Goal: Task Accomplishment & Management: Complete application form

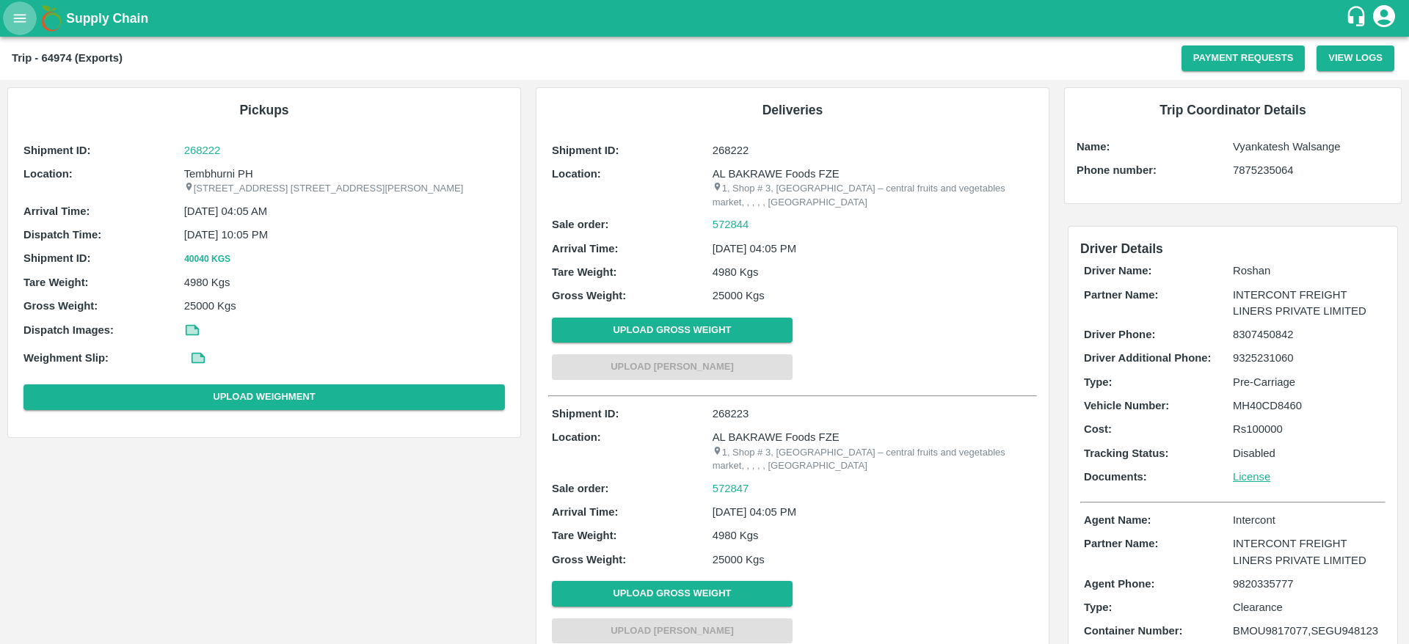
click at [15, 32] on button "open drawer" at bounding box center [20, 18] width 34 height 34
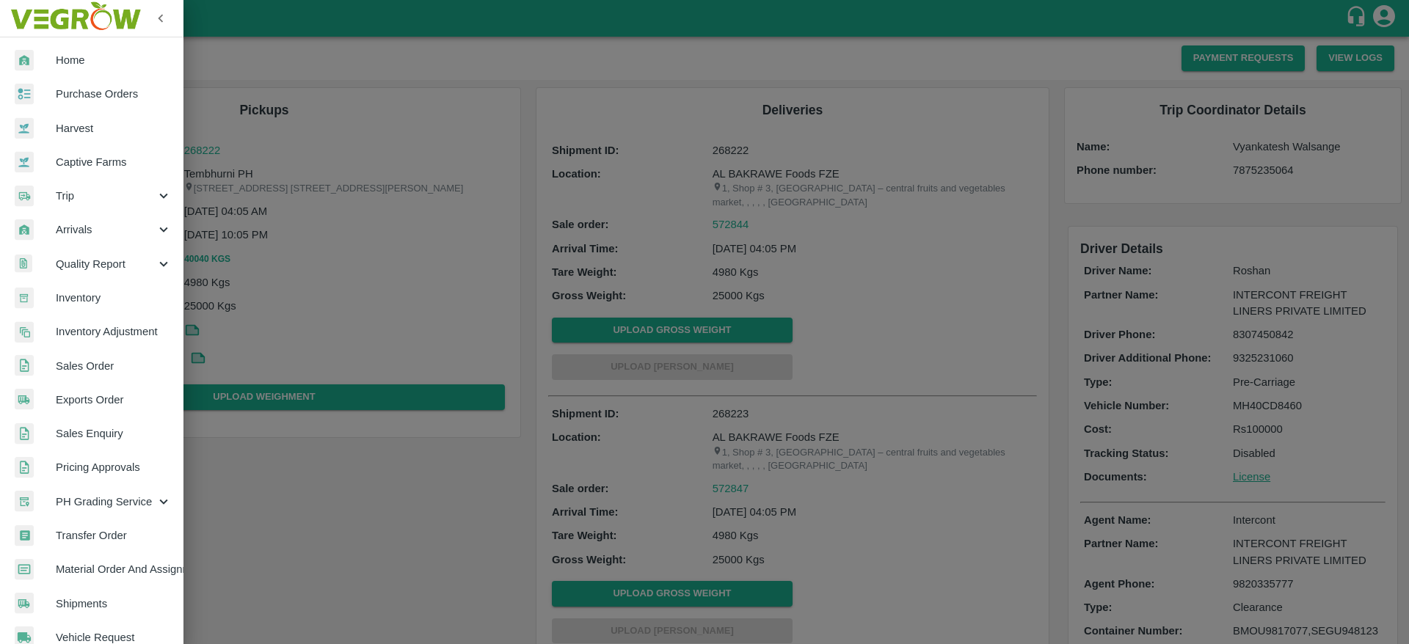
click at [63, 103] on link "Purchase Orders" at bounding box center [91, 94] width 183 height 34
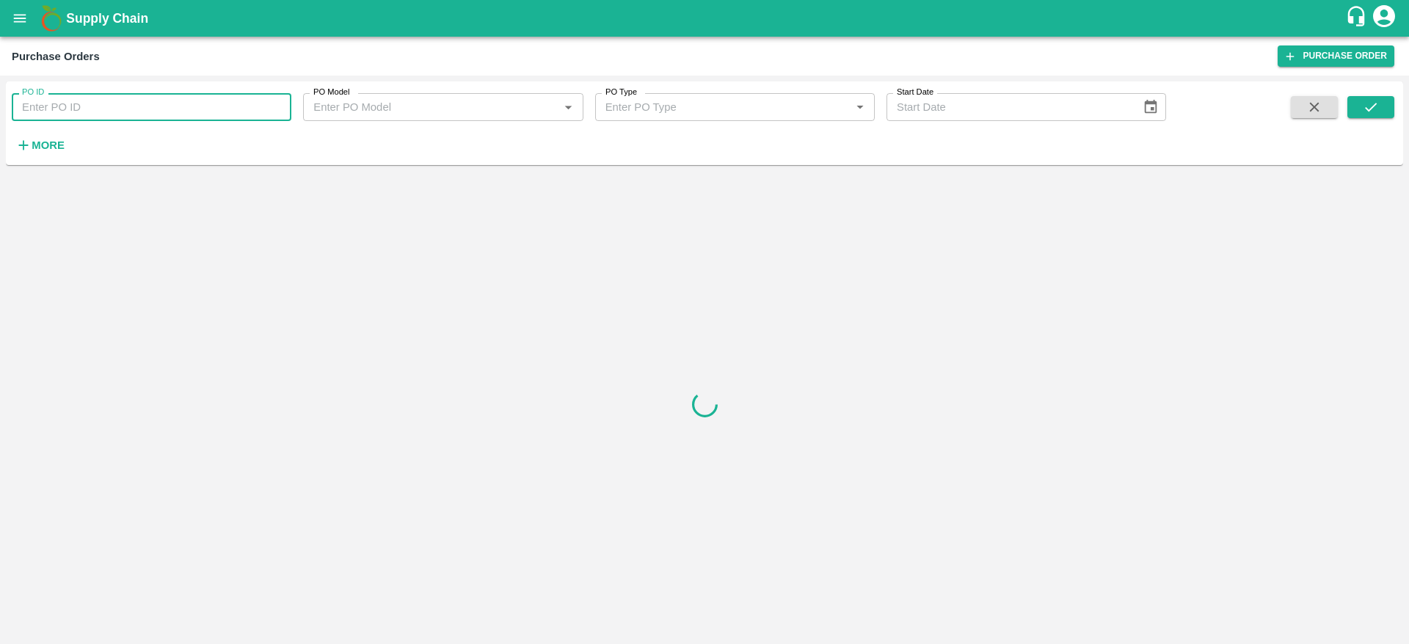
click at [85, 100] on input "PO ID" at bounding box center [152, 107] width 280 height 28
paste input "164302"
click at [1373, 102] on icon "submit" at bounding box center [1370, 107] width 16 height 16
click at [145, 109] on input "164302" at bounding box center [152, 107] width 280 height 28
type input "164302"
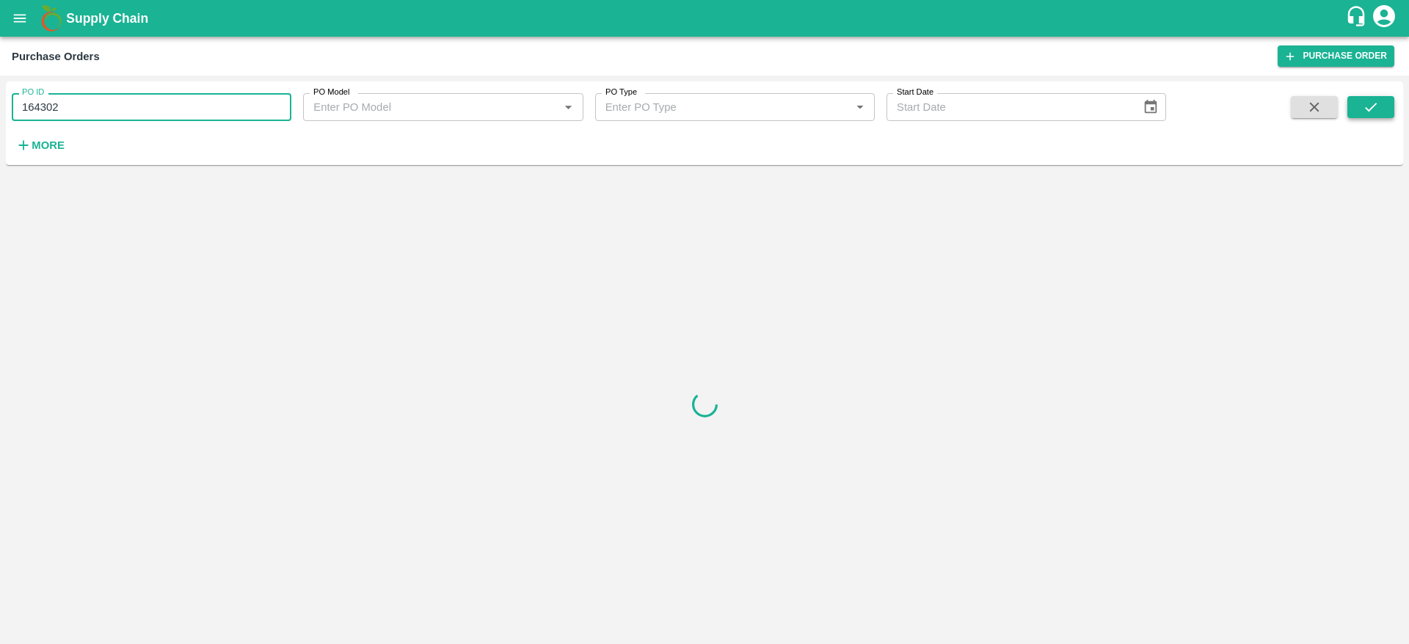
click at [1375, 104] on icon "submit" at bounding box center [1371, 107] width 12 height 9
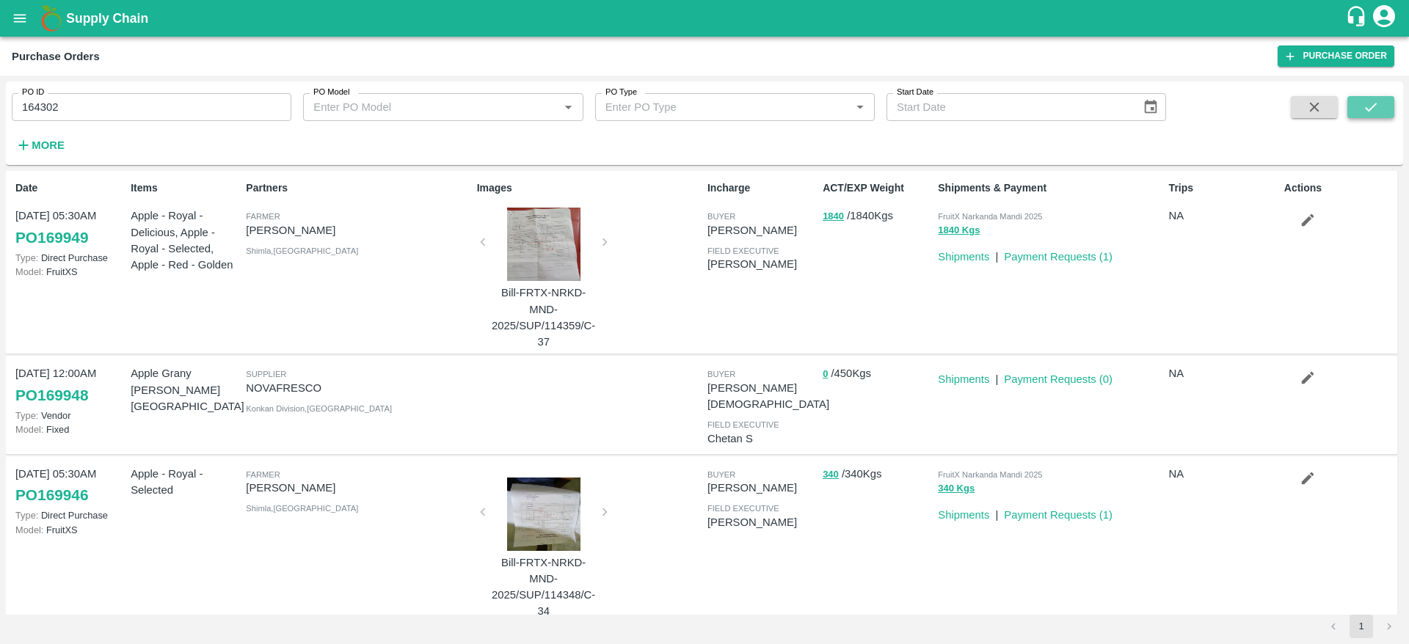
click at [1368, 115] on button "submit" at bounding box center [1370, 107] width 47 height 22
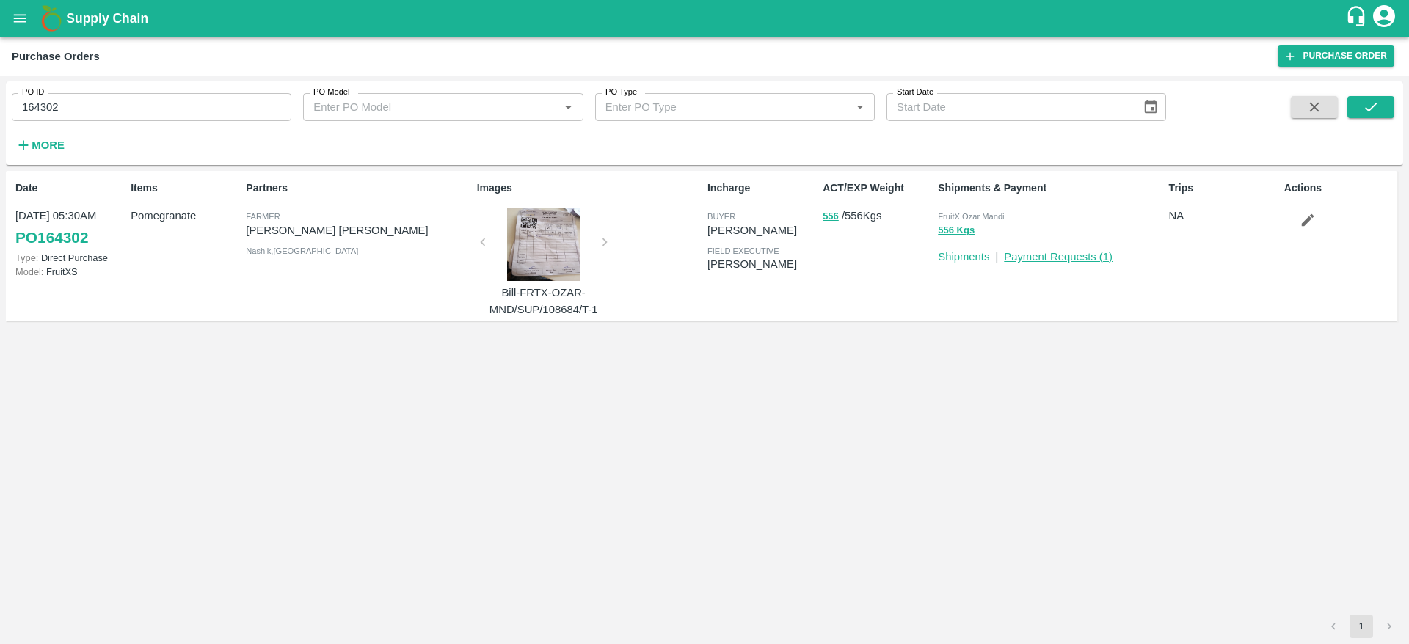
click at [1035, 258] on link "Payment Requests ( 1 )" at bounding box center [1058, 257] width 109 height 12
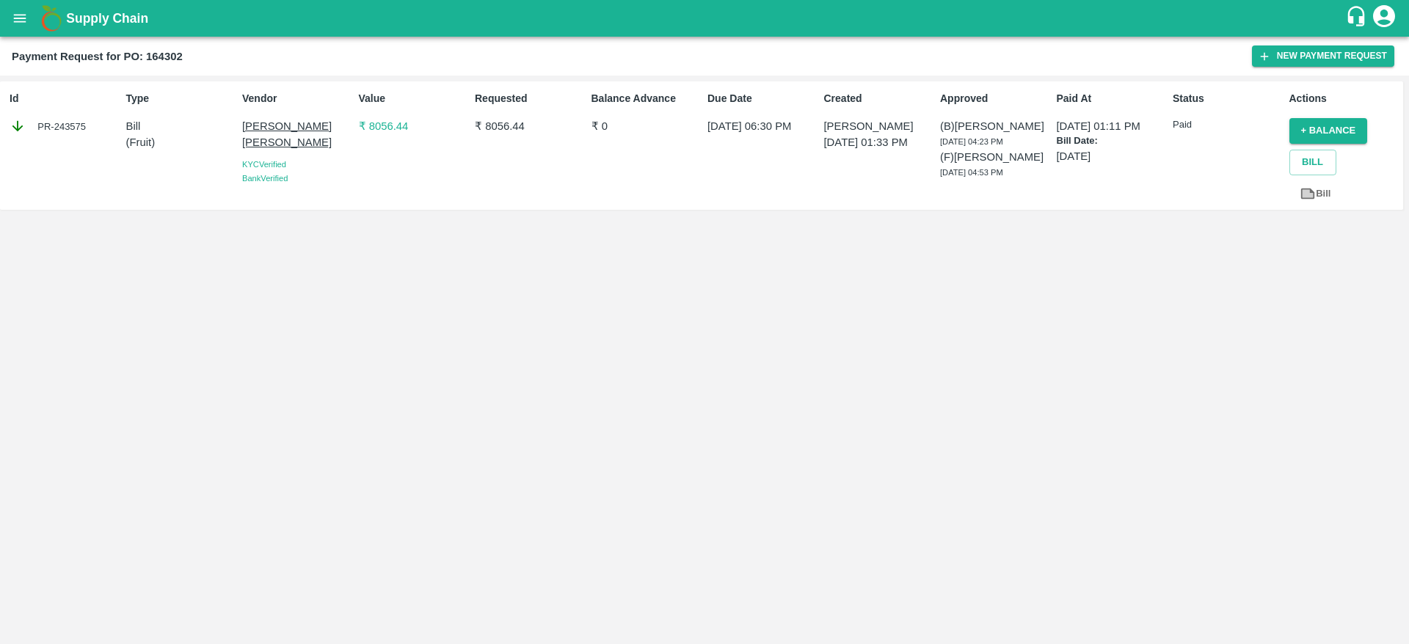
click at [383, 123] on p "₹ 8056.44" at bounding box center [414, 126] width 110 height 16
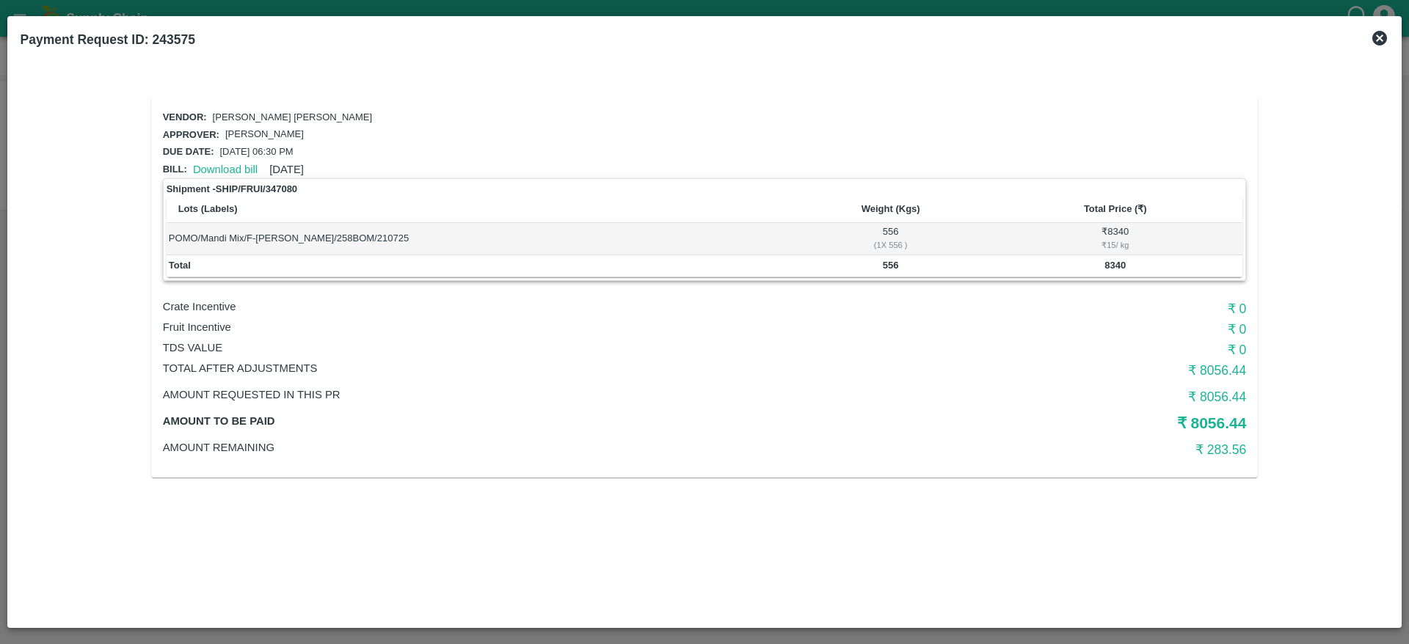
click at [1114, 266] on b "8340" at bounding box center [1114, 265] width 21 height 11
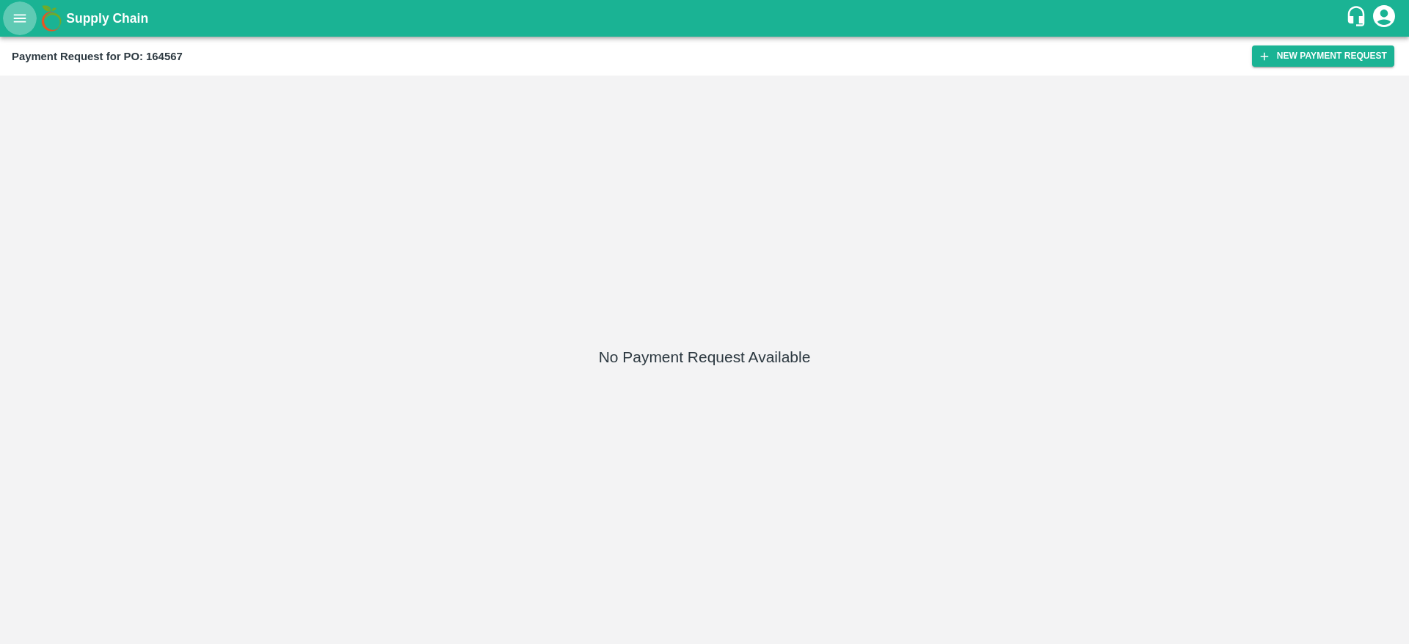
click at [26, 25] on icon "open drawer" at bounding box center [20, 18] width 16 height 16
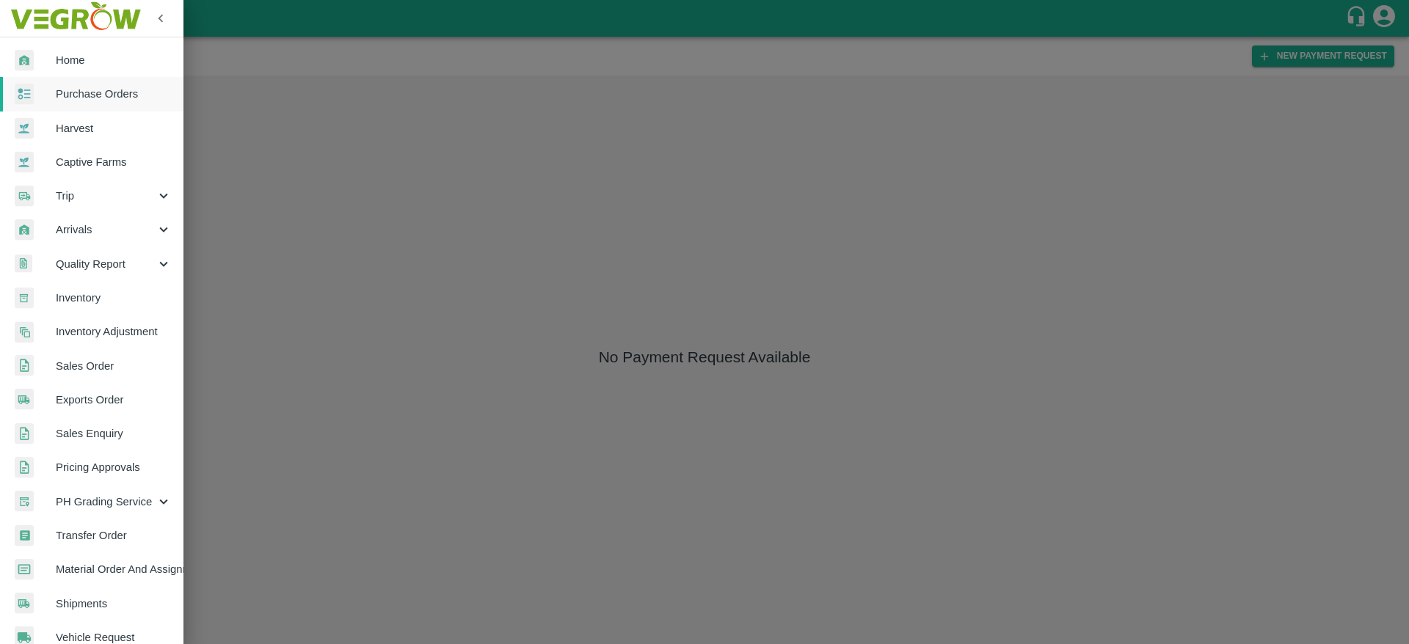
click at [72, 91] on span "Purchase Orders" at bounding box center [114, 94] width 116 height 16
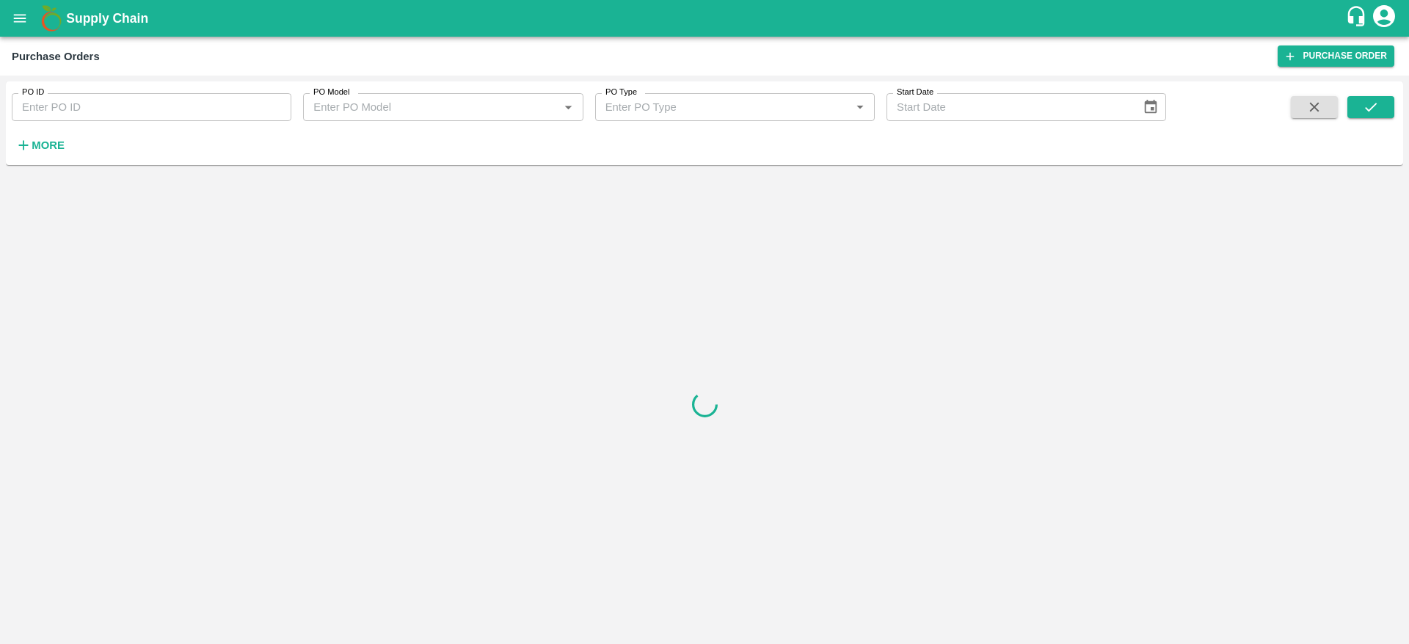
click at [122, 91] on div "PO ID PO ID" at bounding box center [145, 101] width 291 height 40
click at [119, 103] on input "PO ID" at bounding box center [152, 107] width 280 height 28
paste input "164567"
type input "164567"
click at [1373, 113] on icon "submit" at bounding box center [1370, 107] width 16 height 16
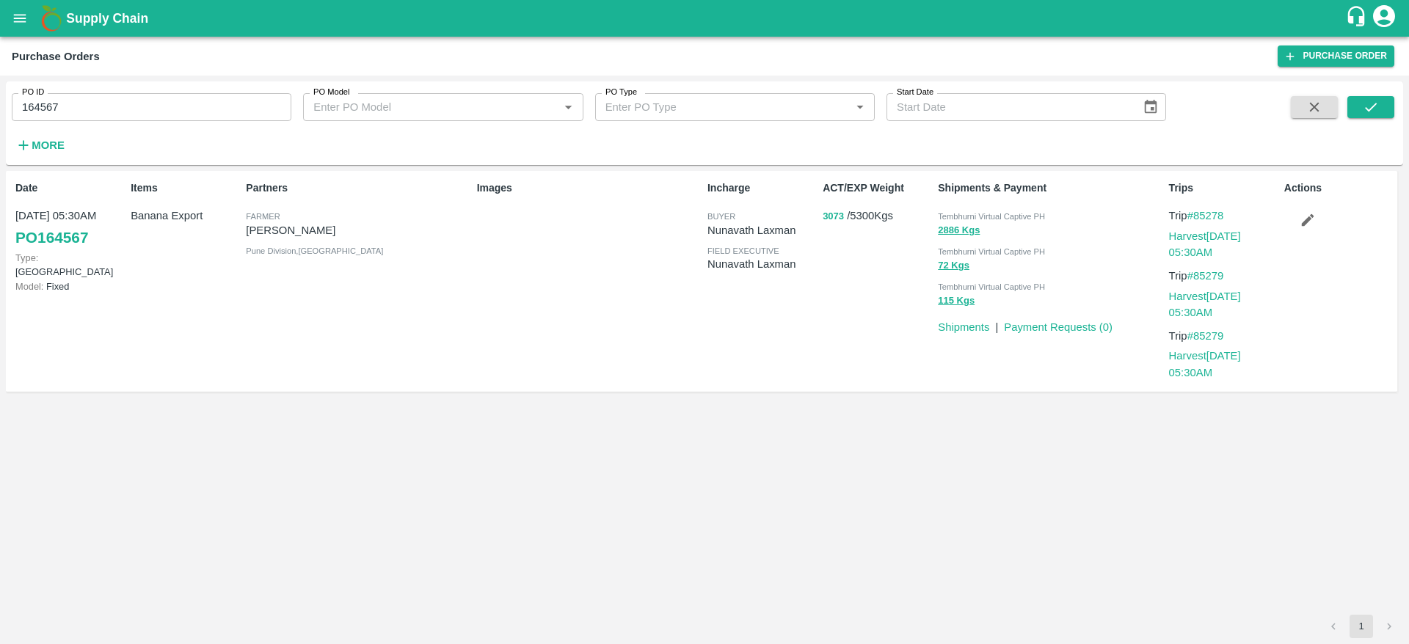
click at [840, 218] on button "3073" at bounding box center [832, 216] width 21 height 17
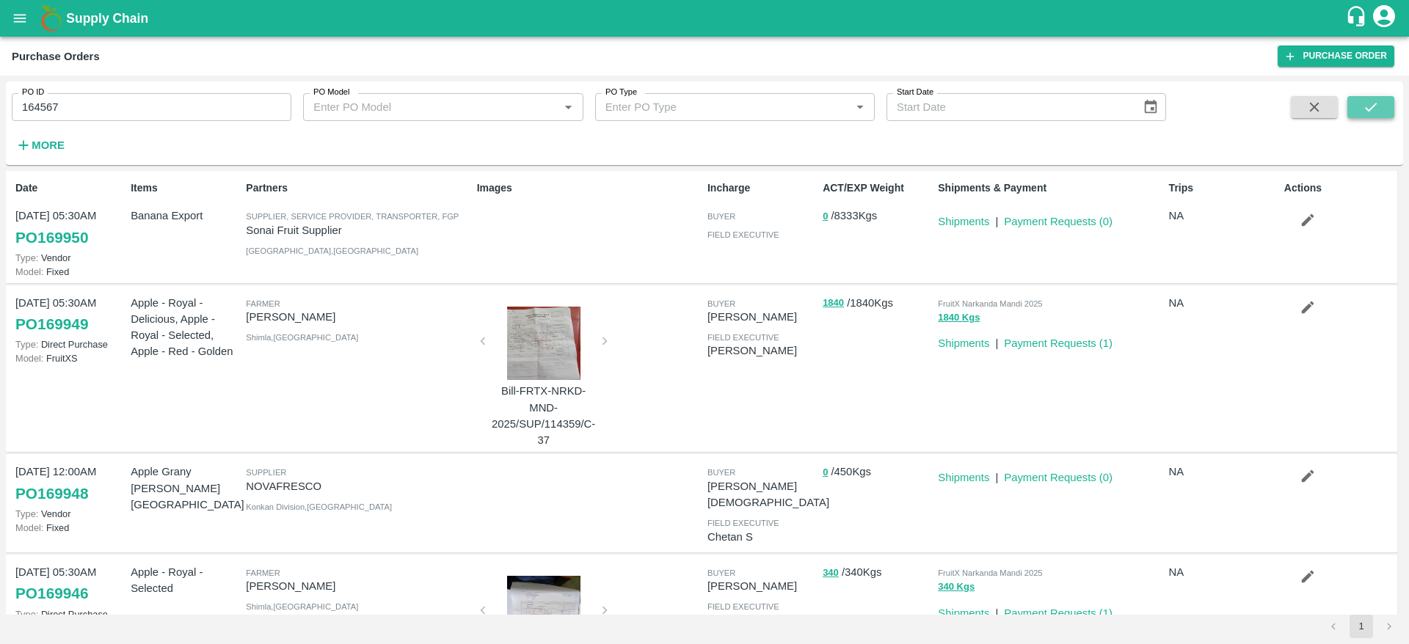
click at [1383, 103] on button "submit" at bounding box center [1370, 107] width 47 height 22
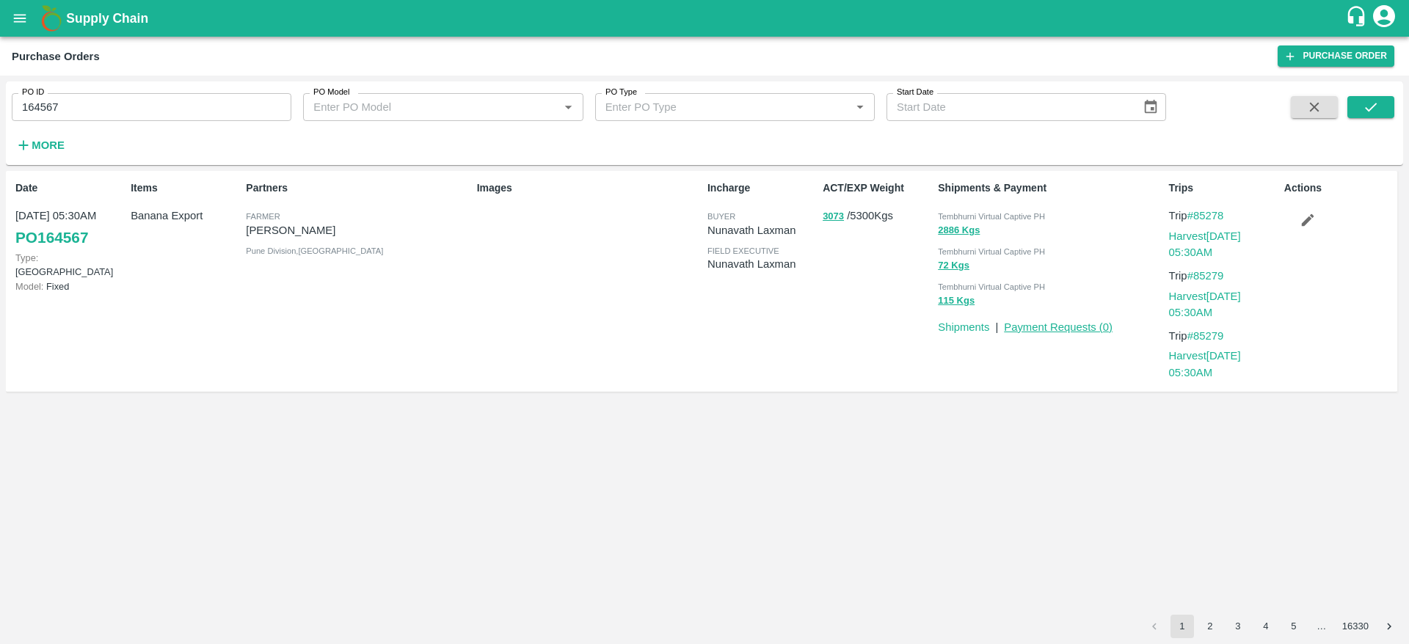
click at [1082, 321] on link "Payment Requests ( 0 )" at bounding box center [1058, 327] width 109 height 12
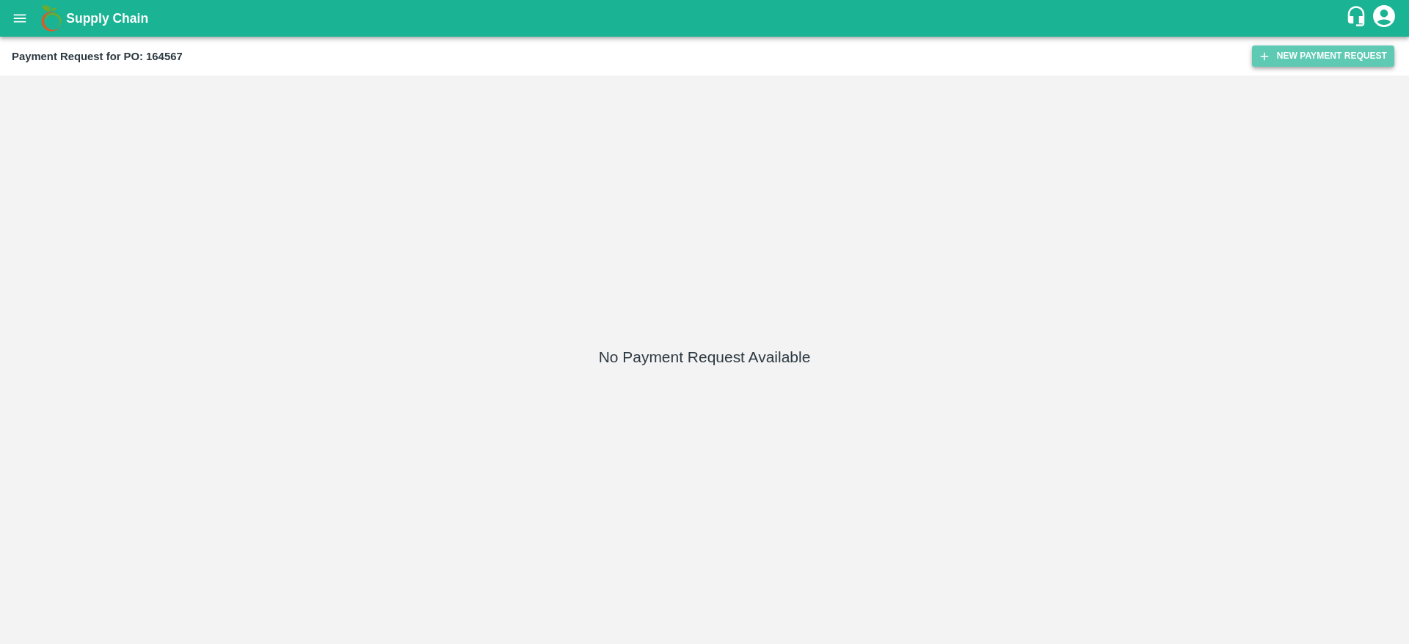
click at [1315, 53] on button "New Payment Request" at bounding box center [1323, 55] width 142 height 21
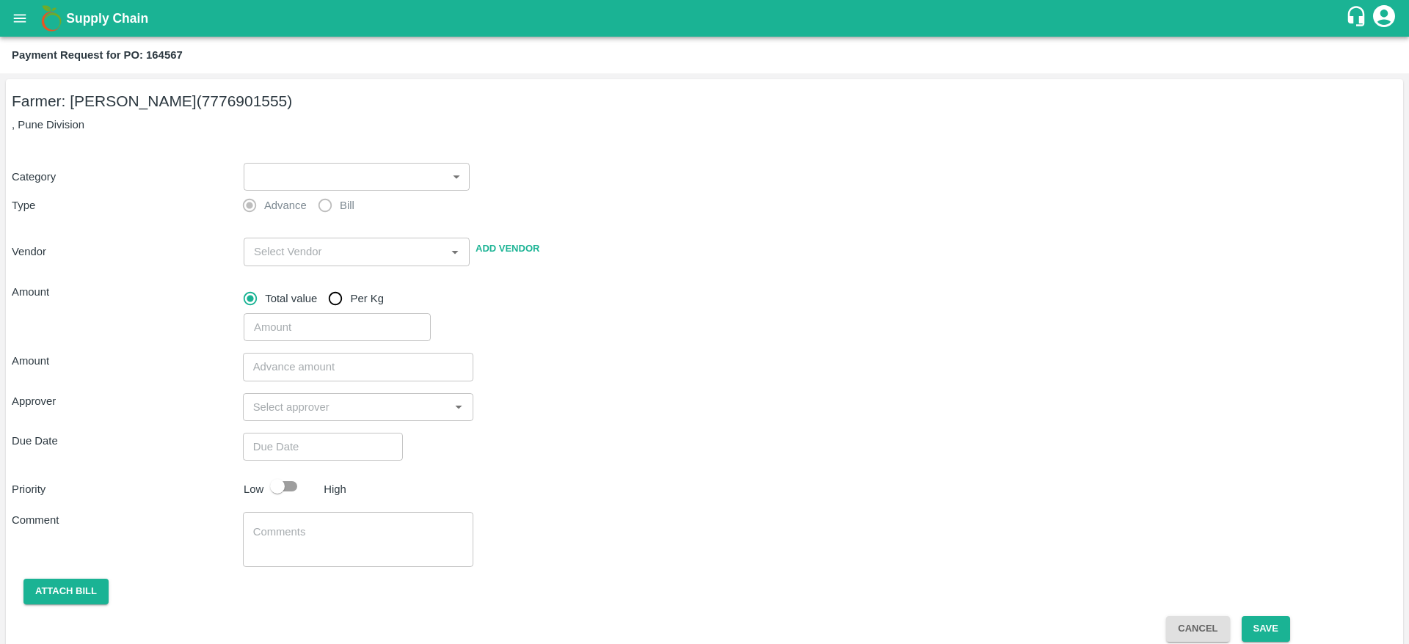
click at [337, 192] on label "Bill" at bounding box center [332, 205] width 44 height 29
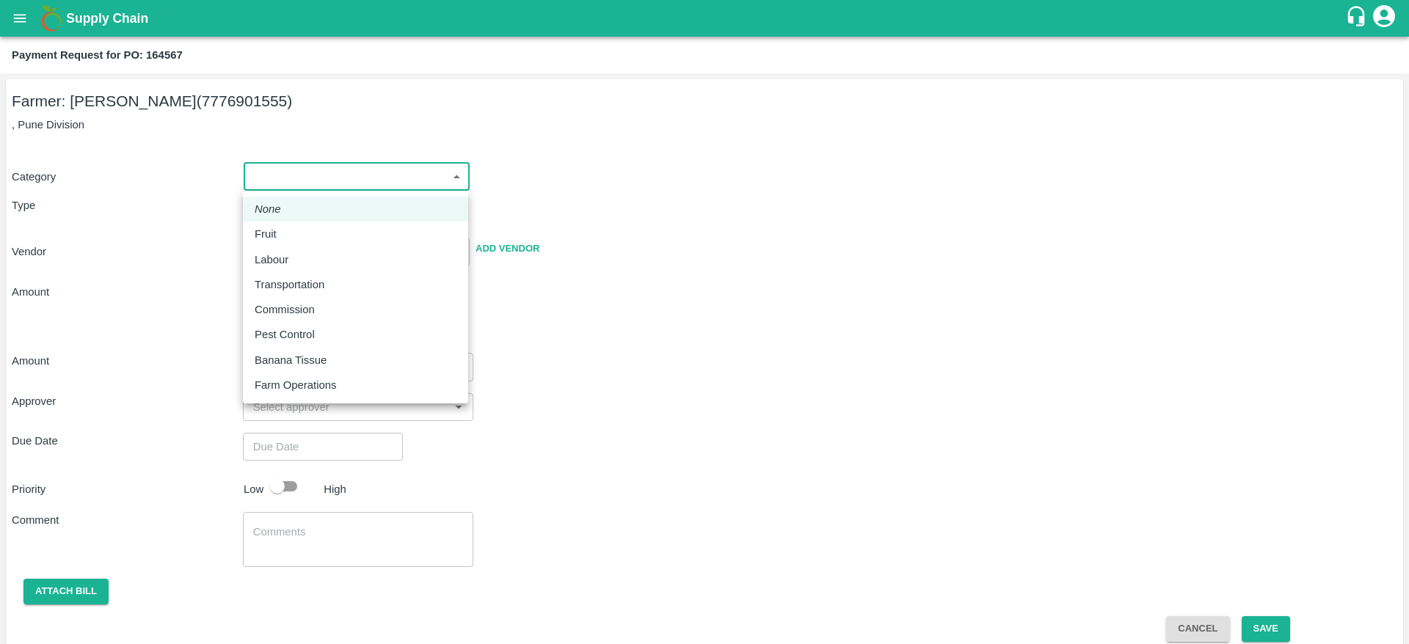
click at [336, 184] on body "Supply Chain Payment Request for PO: 164567 Farmer: Nikhil Bhagvat Patil (77769…" at bounding box center [704, 322] width 1409 height 644
click at [277, 227] on div "Fruit" at bounding box center [269, 234] width 29 height 16
type input "1"
type input "Nikhil Bhagvat Patil - 7776901555(Farmer)"
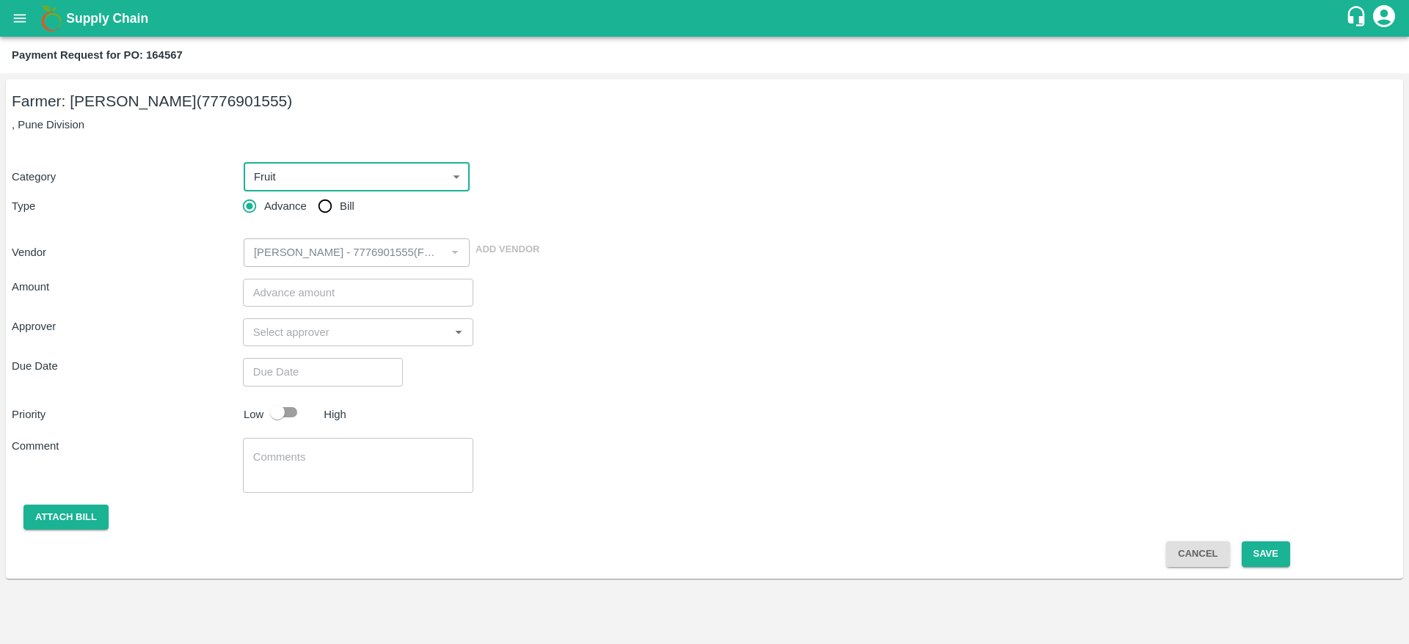
drag, startPoint x: 330, startPoint y: 204, endPoint x: 322, endPoint y: 217, distance: 15.5
click at [329, 204] on input "Bill" at bounding box center [324, 205] width 29 height 29
radio input "true"
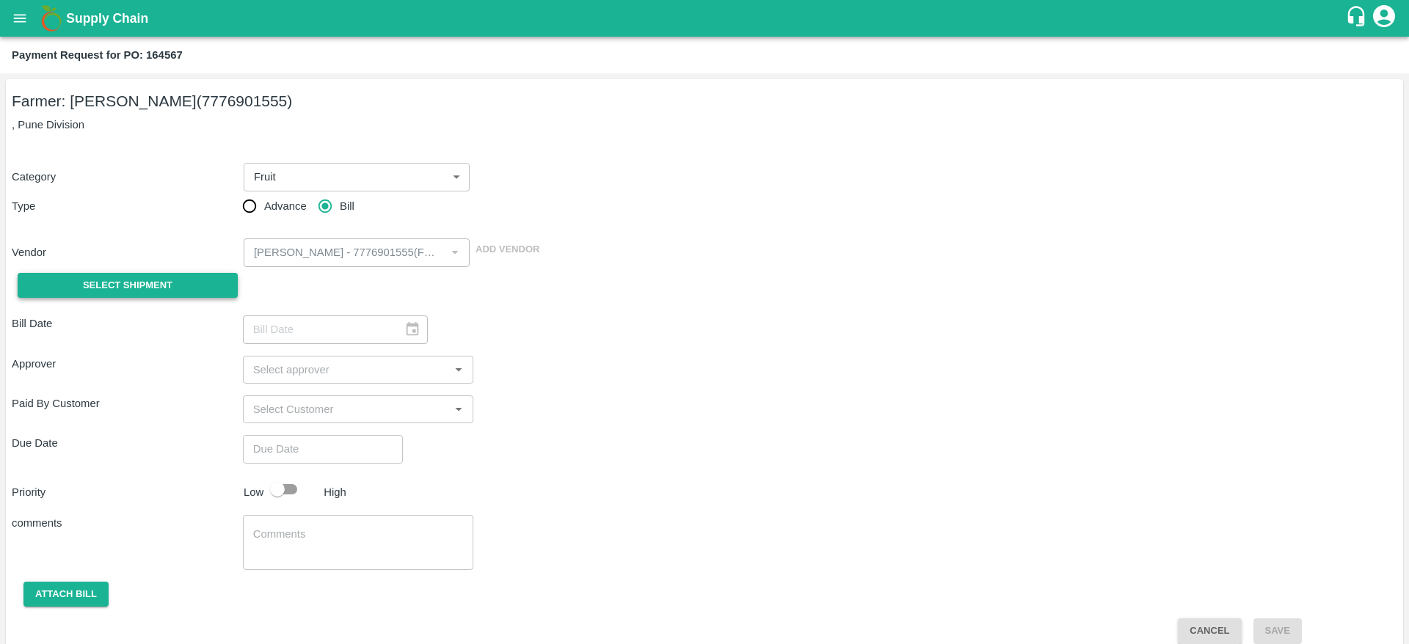
click at [201, 285] on button "Select Shipment" at bounding box center [128, 286] width 220 height 26
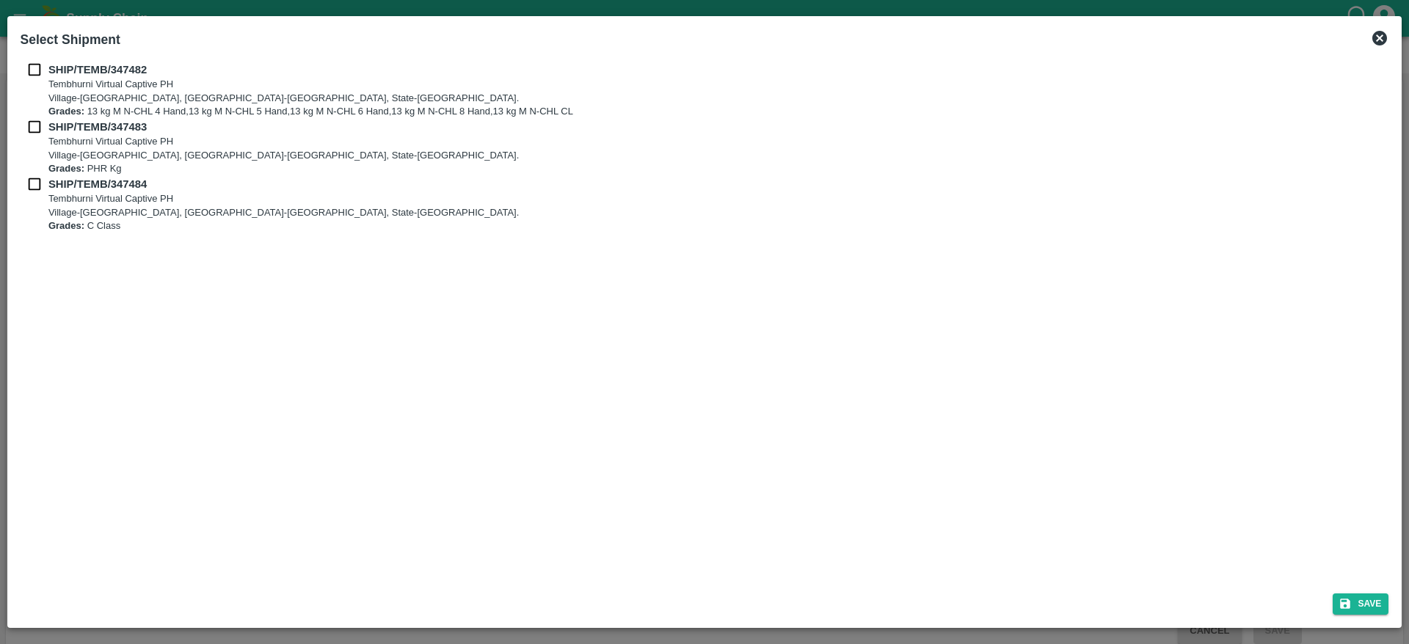
drag, startPoint x: 34, startPoint y: 62, endPoint x: 35, endPoint y: 79, distance: 16.9
click at [35, 64] on input "checkbox" at bounding box center [35, 70] width 28 height 16
checkbox input "true"
click at [34, 117] on div "SHIP/TEMB/347482 Tembhurni Virtual Captive PH Village-Tembhurni, District-Solap…" at bounding box center [705, 90] width 1368 height 57
click at [33, 138] on div "SHIP/TEMB/347483 Tembhurni Virtual Captive PH Village-Tembhurni, District-Solap…" at bounding box center [705, 147] width 1368 height 57
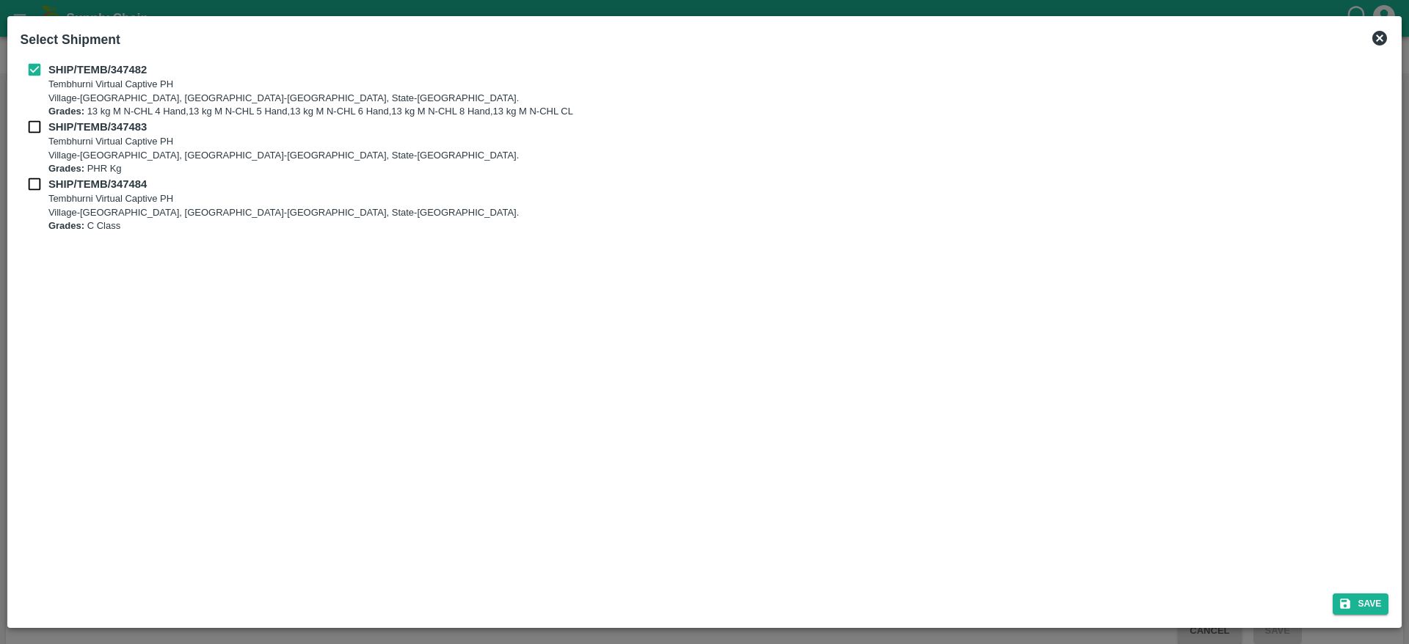
click at [34, 126] on input "checkbox" at bounding box center [35, 127] width 28 height 16
checkbox input "true"
click at [35, 186] on input "checkbox" at bounding box center [35, 184] width 28 height 16
checkbox input "true"
click at [1353, 613] on button "Save" at bounding box center [1360, 604] width 56 height 21
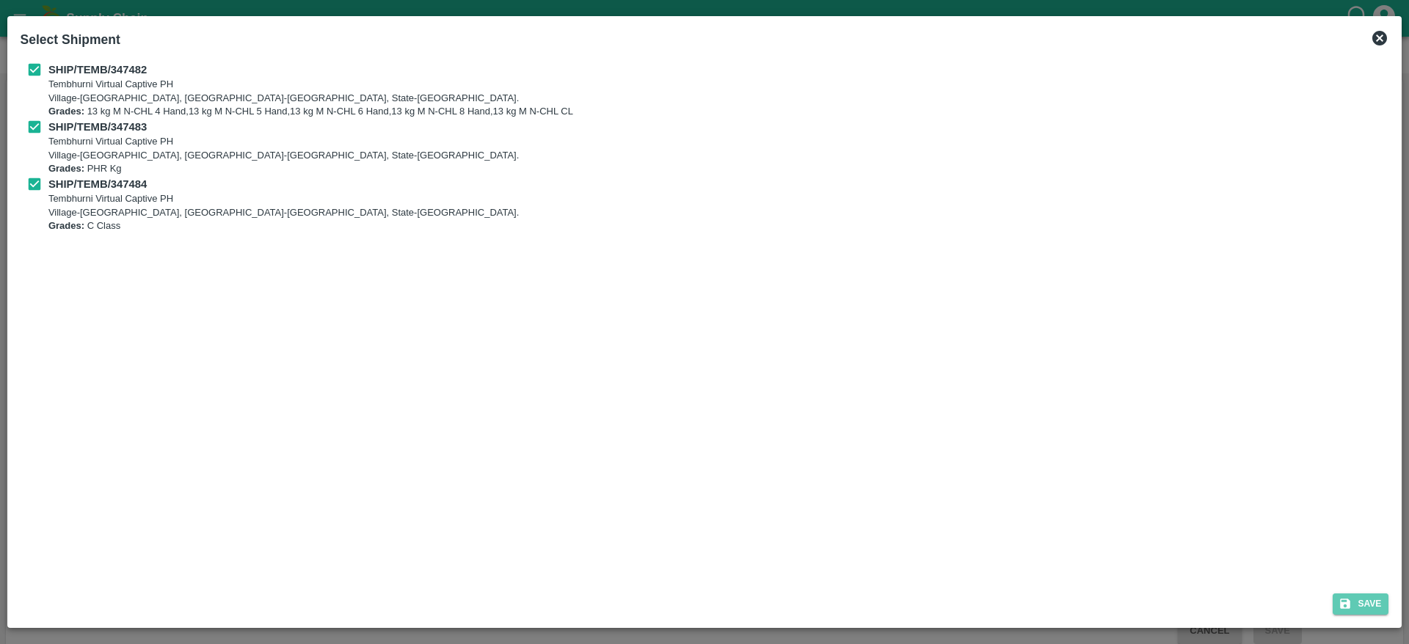
type input "21/07/2025"
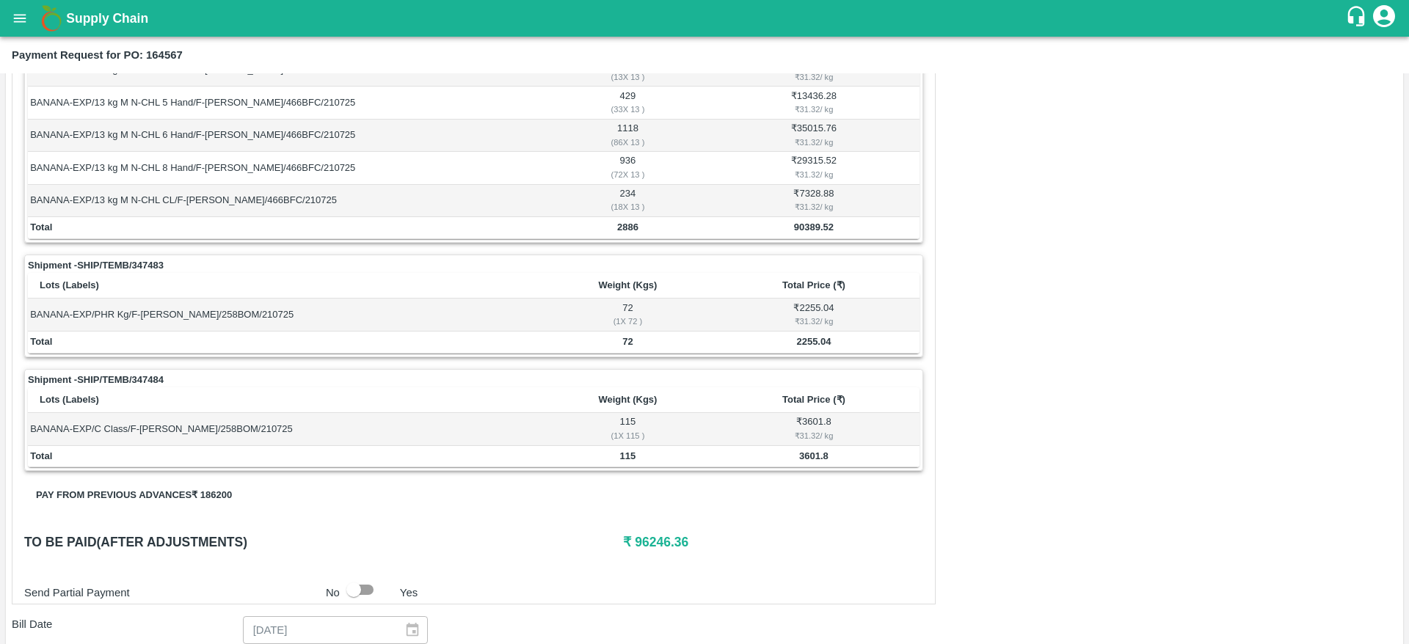
scroll to position [550, 0]
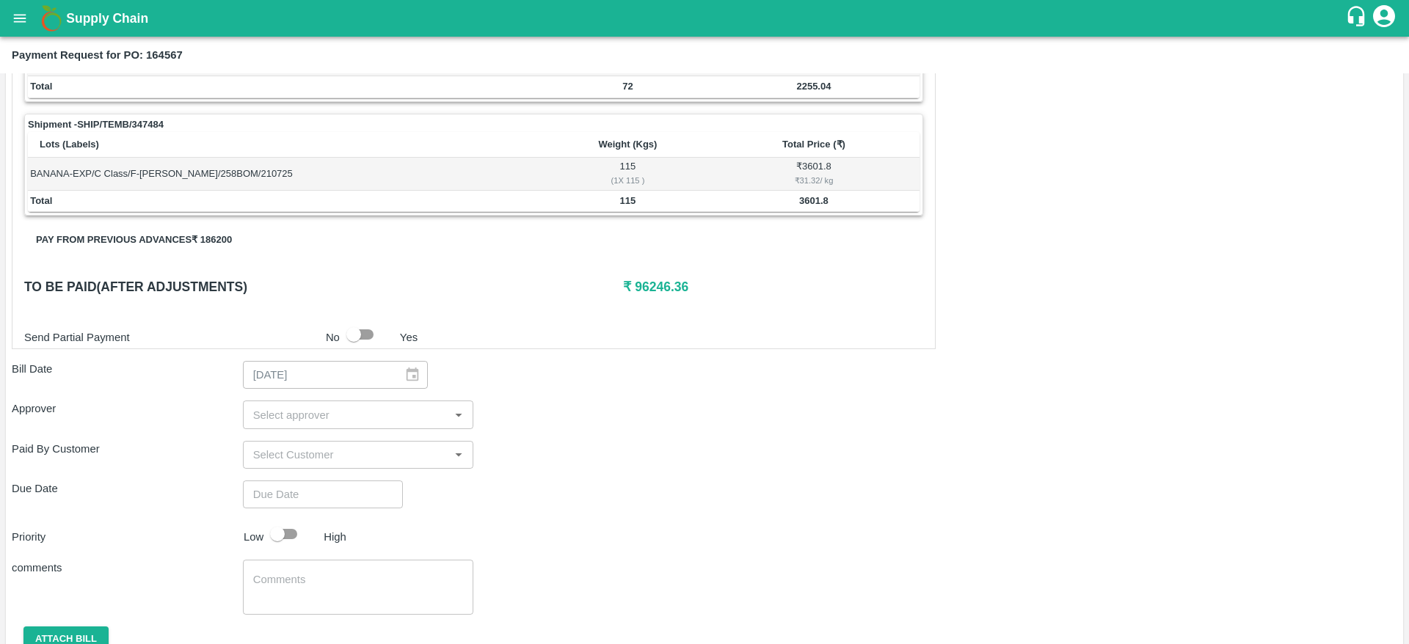
click at [661, 285] on h6 "₹ 96246.36" at bounding box center [772, 287] width 299 height 21
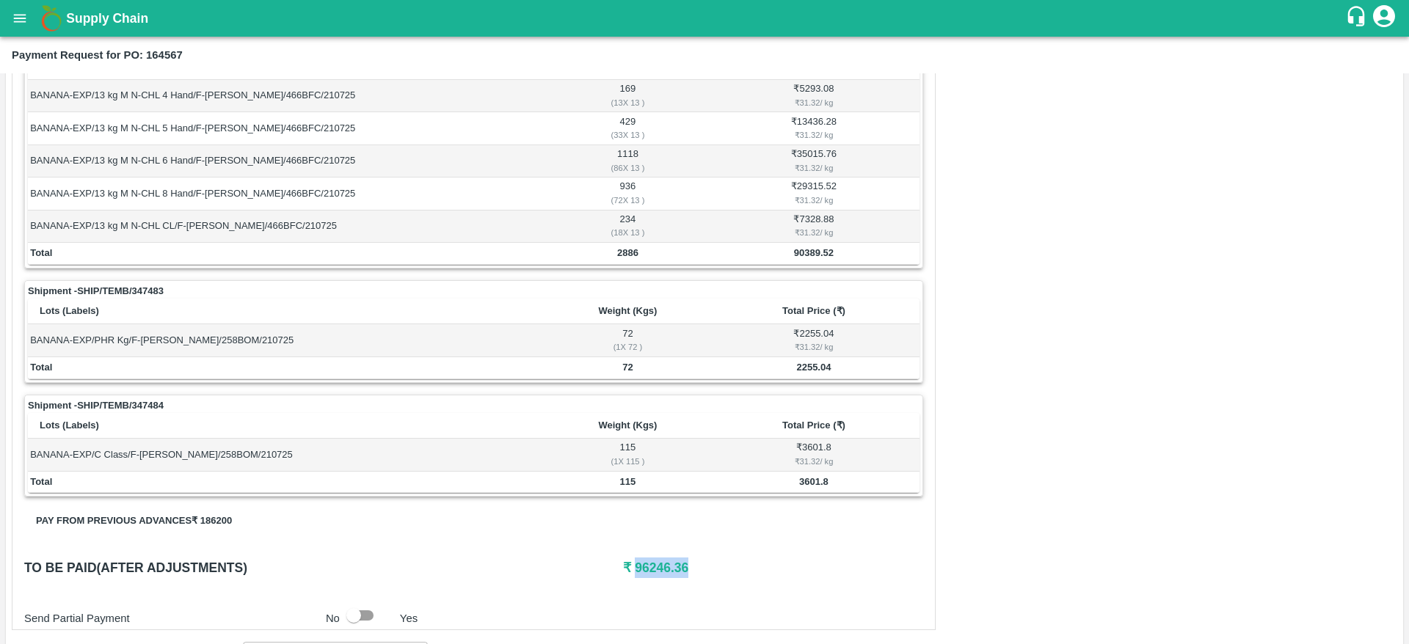
scroll to position [220, 0]
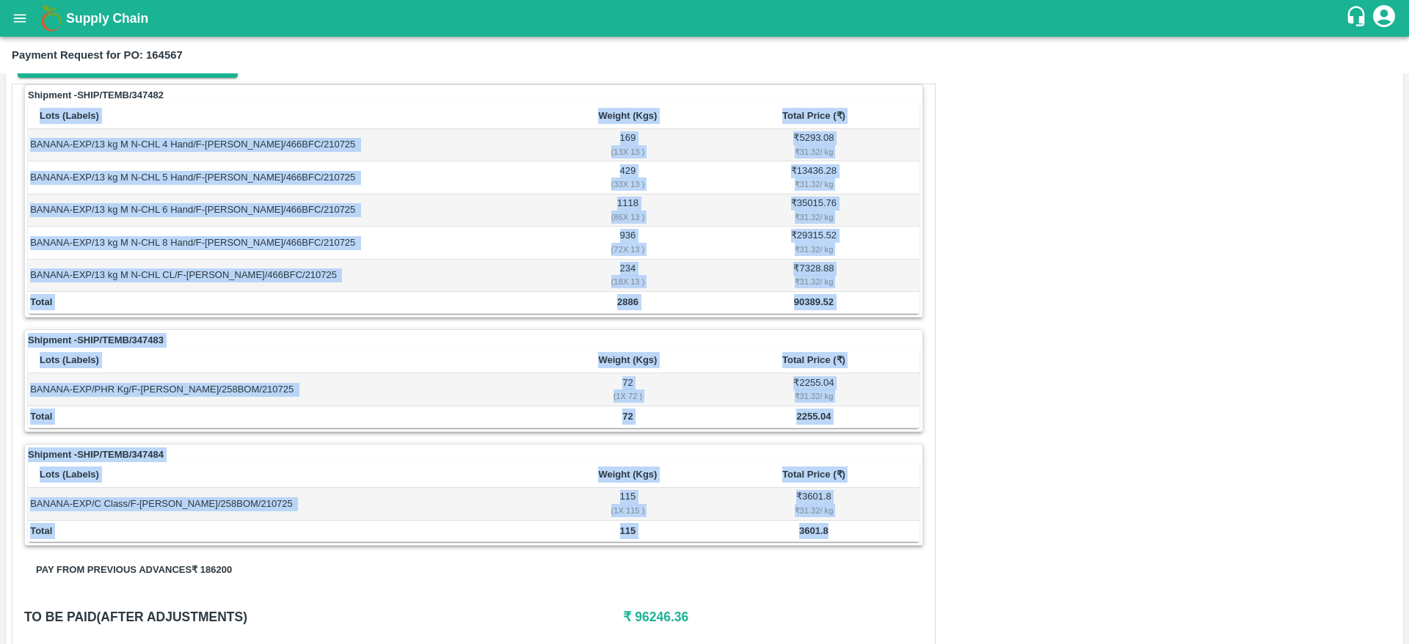
drag, startPoint x: 836, startPoint y: 533, endPoint x: 30, endPoint y: 122, distance: 905.3
click at [30, 122] on div "Shipment - SHIP/TEMB/347482 Lots (Labels) Weight (Kgs) Total Price (₹) BANANA-E…" at bounding box center [473, 314] width 899 height 461
copy div "Lots (Labels) Weight (Kgs) Total Price (₹) BANANA-EXP/13 kg M N-CHL 4 Hand/F-MH…"
click at [1081, 299] on div "Shipment - SHIP/TEMB/347482 Lots (Labels) Weight (Kgs) Total Price (₹) BANANA-E…" at bounding box center [704, 552] width 1385 height 936
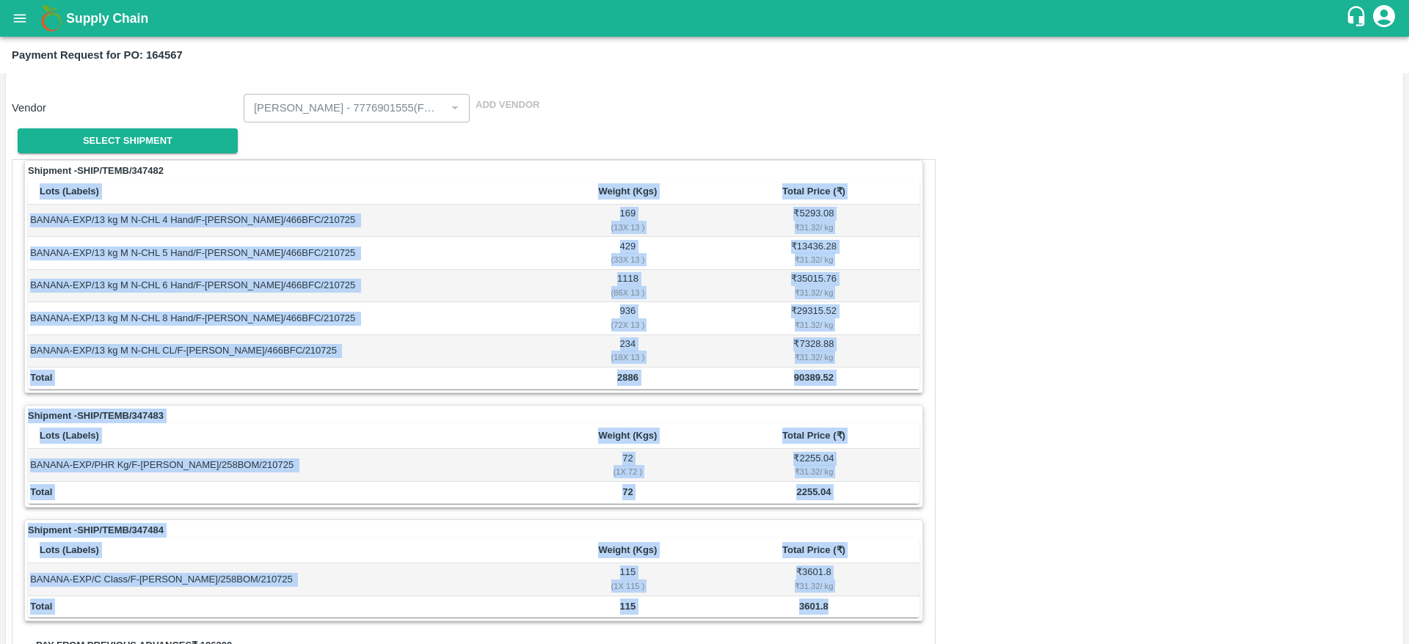
scroll to position [110, 0]
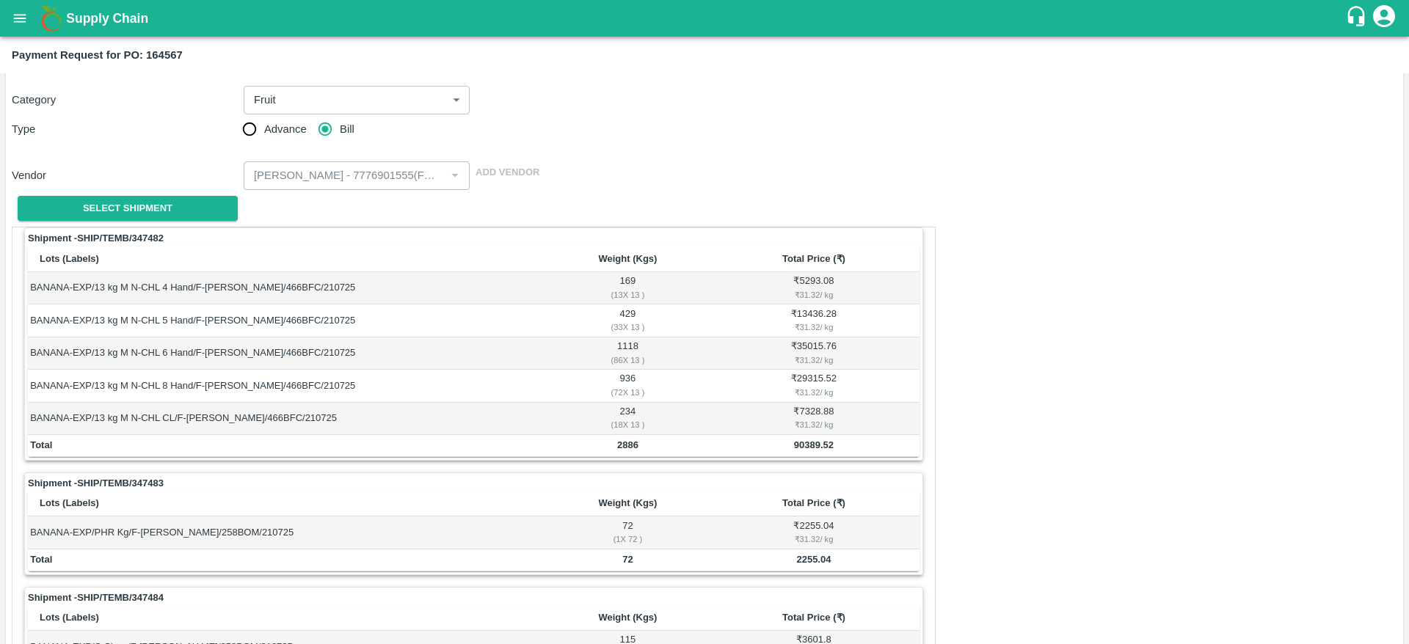
scroll to position [0, 0]
